Goal: Task Accomplishment & Management: Use online tool/utility

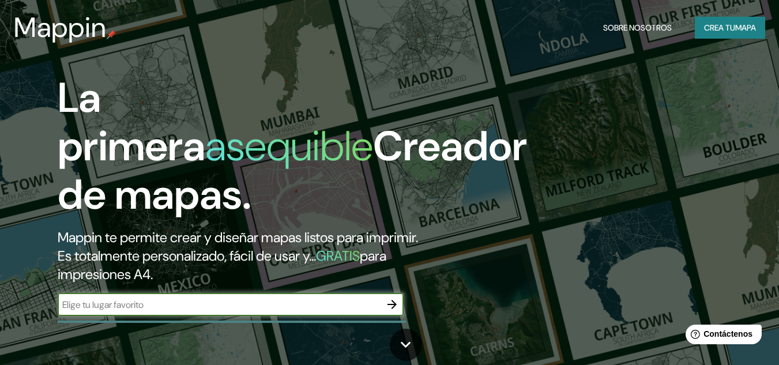
paste input "Cl. 4 con cl 58"
type input "Cl. 4 con cl 58 CHAPINERO"
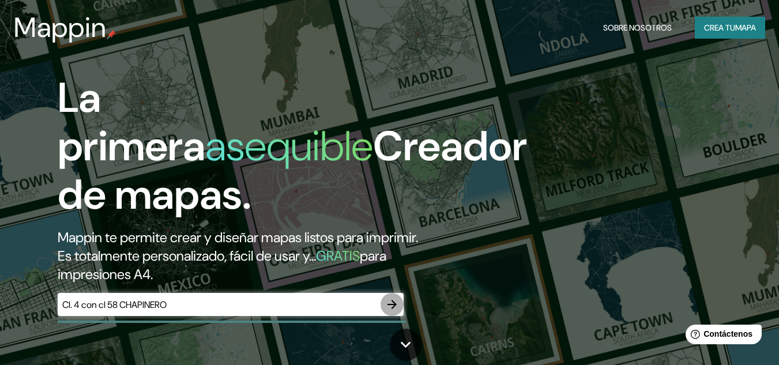
drag, startPoint x: 391, startPoint y: 297, endPoint x: 393, endPoint y: 303, distance: 6.6
click at [393, 303] on button "button" at bounding box center [392, 304] width 23 height 23
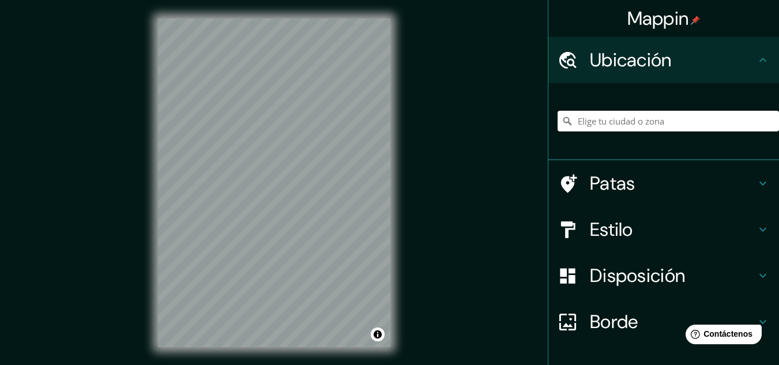
click at [703, 121] on input "Elige tu ciudad o zona" at bounding box center [668, 121] width 221 height 21
paste input "Cl. 4 con cl 58"
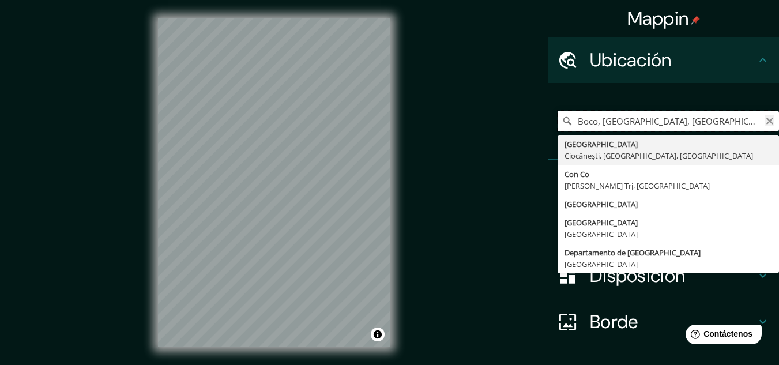
type input "Boco, Quillota, Región de Valparaíso, Chile"
click at [765, 122] on icon "Claro" at bounding box center [769, 120] width 9 height 9
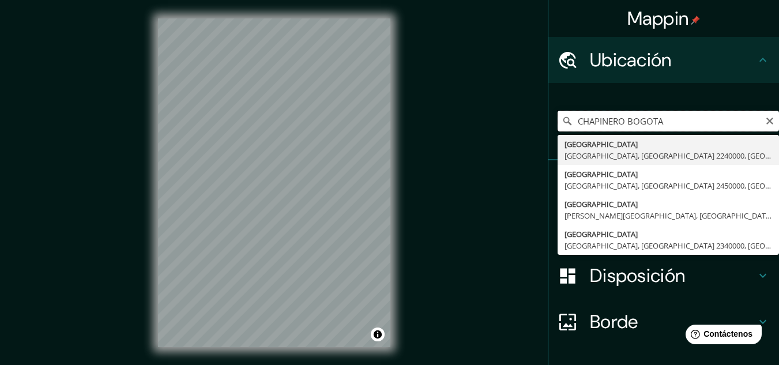
drag, startPoint x: 669, startPoint y: 120, endPoint x: 656, endPoint y: 125, distance: 14.0
click at [656, 125] on input "CHAPINERO BOGOTA" at bounding box center [668, 121] width 221 height 21
drag, startPoint x: 615, startPoint y: 112, endPoint x: 564, endPoint y: 126, distance: 52.6
click at [564, 126] on input "CHAPINERO BOGOTA" at bounding box center [668, 121] width 221 height 21
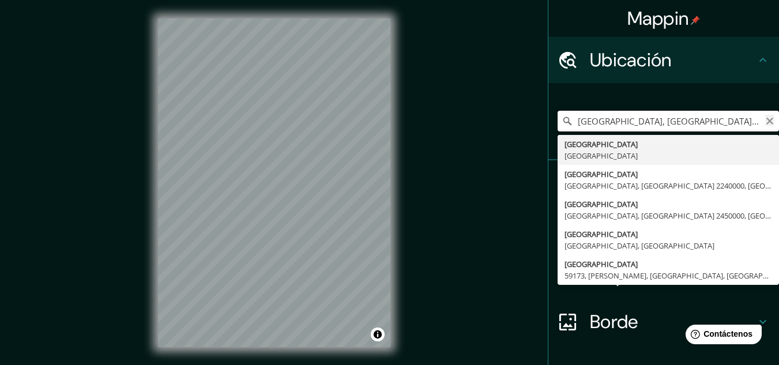
type input "Bogotá, Limache, Región de Valparaíso 2240000, Chile"
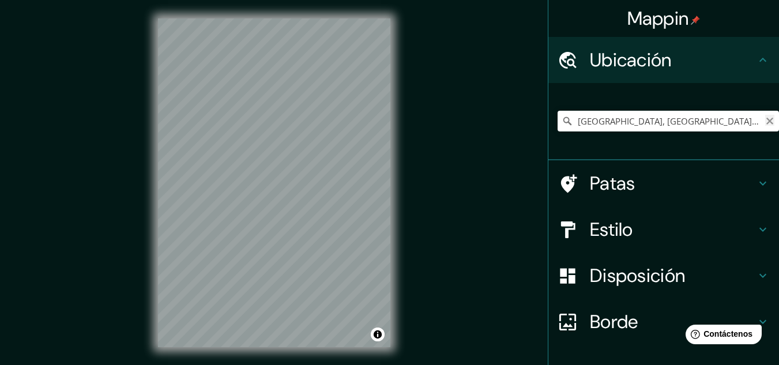
click at [765, 119] on icon "Claro" at bounding box center [769, 120] width 9 height 9
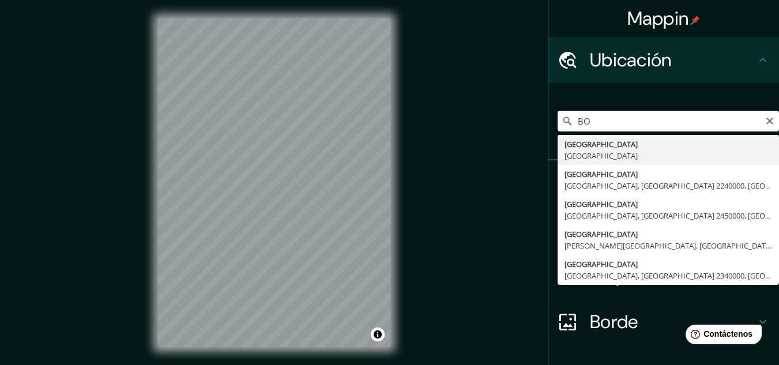
type input "B"
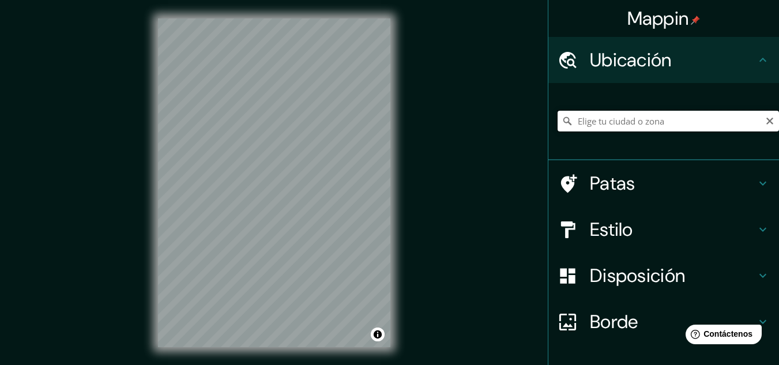
paste input "Cl. 4 con cl 58"
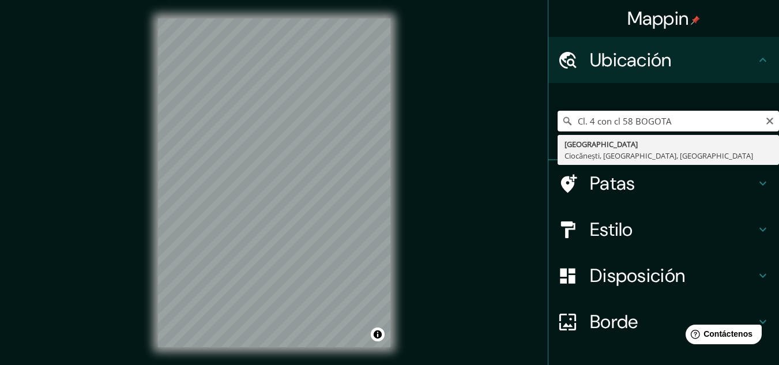
type input "Cl. 4 con cl 58 BOGOTA"
click at [673, 122] on input "Cl. 4 con cl 58 BOGOTA" at bounding box center [668, 121] width 221 height 21
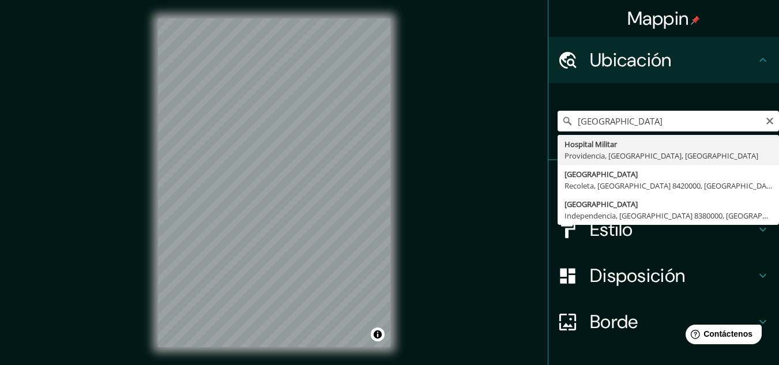
click at [702, 120] on input "hospital militar central bogota" at bounding box center [668, 121] width 221 height 21
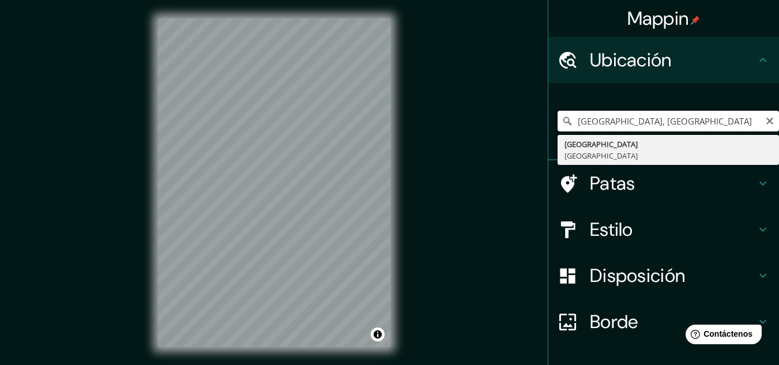
click at [672, 127] on input "[GEOGRAPHIC_DATA], [GEOGRAPHIC_DATA]" at bounding box center [668, 121] width 221 height 21
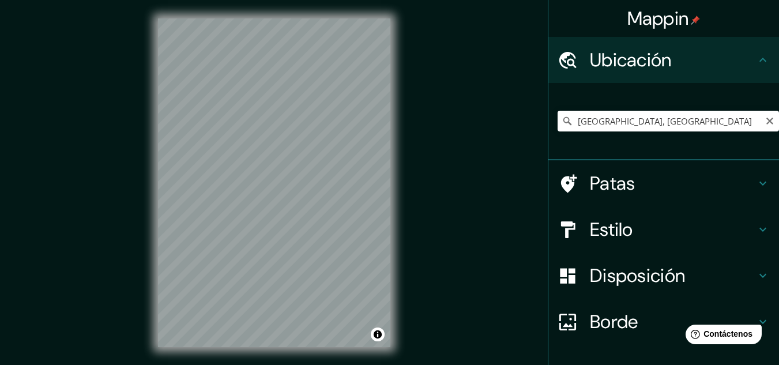
click at [607, 152] on div "[GEOGRAPHIC_DATA], [GEOGRAPHIC_DATA]" at bounding box center [663, 121] width 231 height 77
click at [659, 123] on input "[GEOGRAPHIC_DATA], [GEOGRAPHIC_DATA]" at bounding box center [668, 121] width 221 height 21
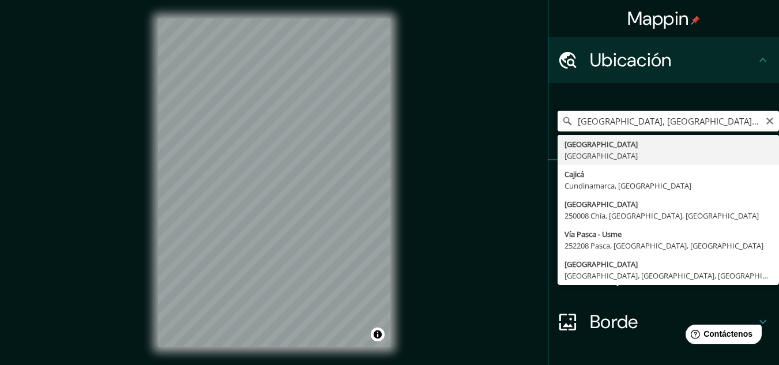
type input "[GEOGRAPHIC_DATA], [GEOGRAPHIC_DATA]"
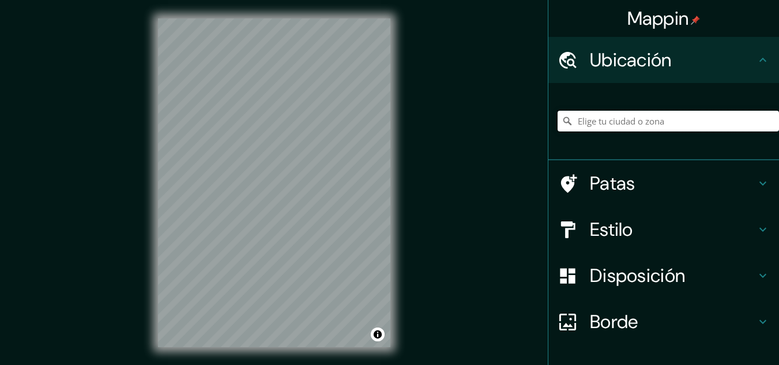
click at [592, 126] on input "Elige tu ciudad o zona" at bounding box center [668, 121] width 221 height 21
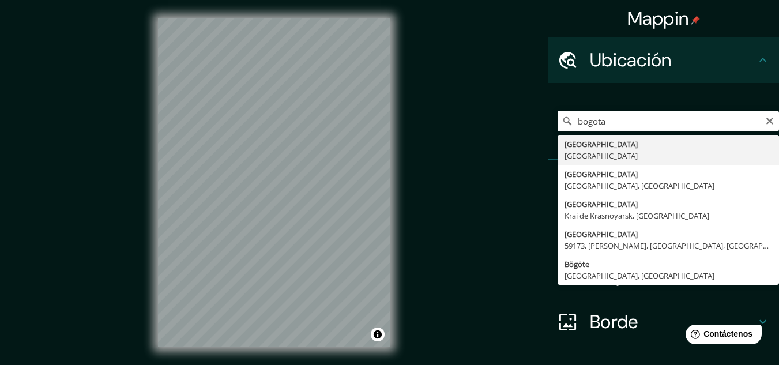
type input "[GEOGRAPHIC_DATA], [GEOGRAPHIC_DATA]"
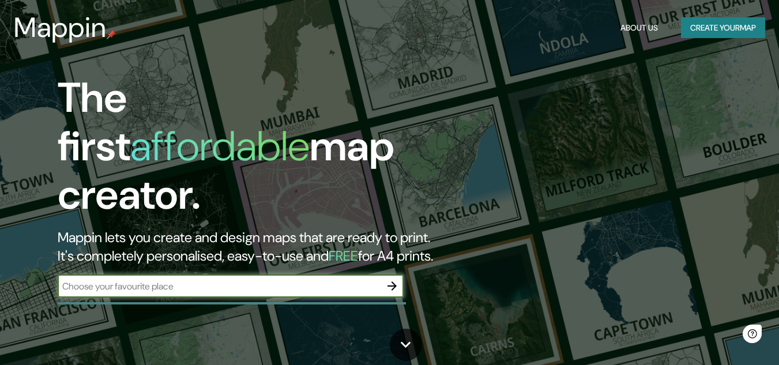
click at [269, 280] on input "text" at bounding box center [219, 286] width 323 height 13
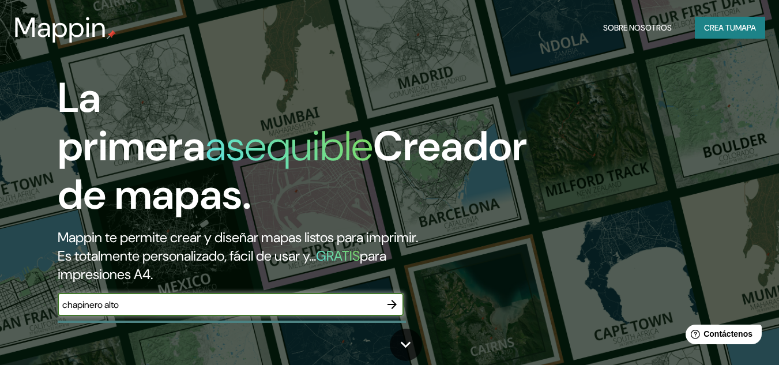
type input "chapinero alto"
click at [388, 304] on icon "button" at bounding box center [391, 304] width 9 height 9
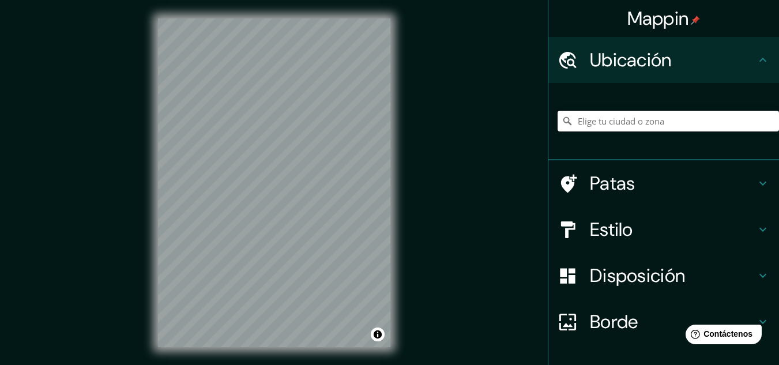
click at [652, 130] on input "Elige tu ciudad o zona" at bounding box center [668, 121] width 221 height 21
click at [754, 115] on input "[GEOGRAPHIC_DATA][PERSON_NAME][US_STATE], [GEOGRAPHIC_DATA]" at bounding box center [668, 121] width 221 height 21
type input "[GEOGRAPHIC_DATA][PERSON_NAME][US_STATE], [GEOGRAPHIC_DATA]"
click at [765, 119] on icon "Claro" at bounding box center [769, 120] width 9 height 9
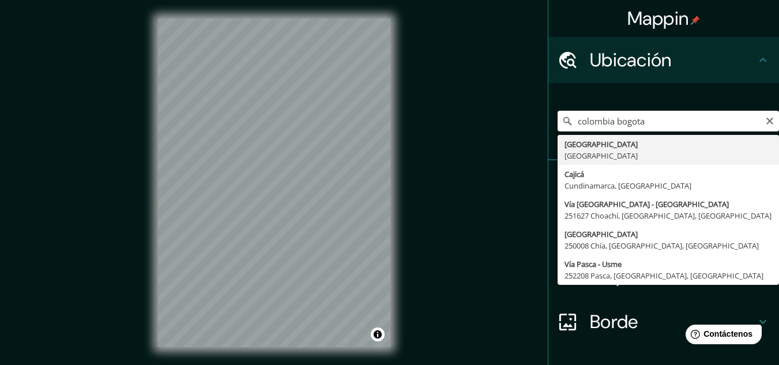
type input "[GEOGRAPHIC_DATA], [GEOGRAPHIC_DATA]"
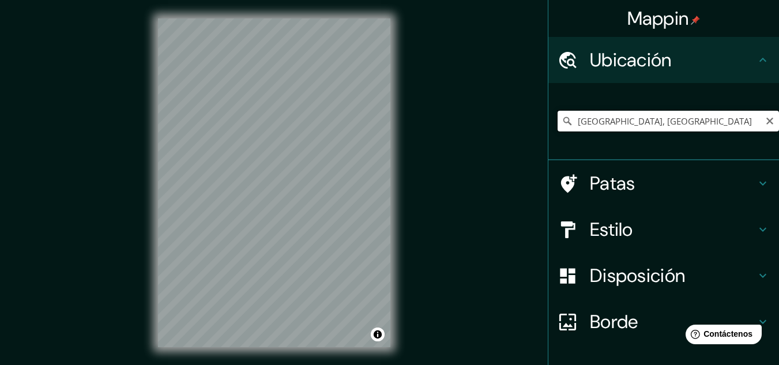
click at [663, 119] on input "[GEOGRAPHIC_DATA], [GEOGRAPHIC_DATA]" at bounding box center [668, 121] width 221 height 21
